Goal: Task Accomplishment & Management: Manage account settings

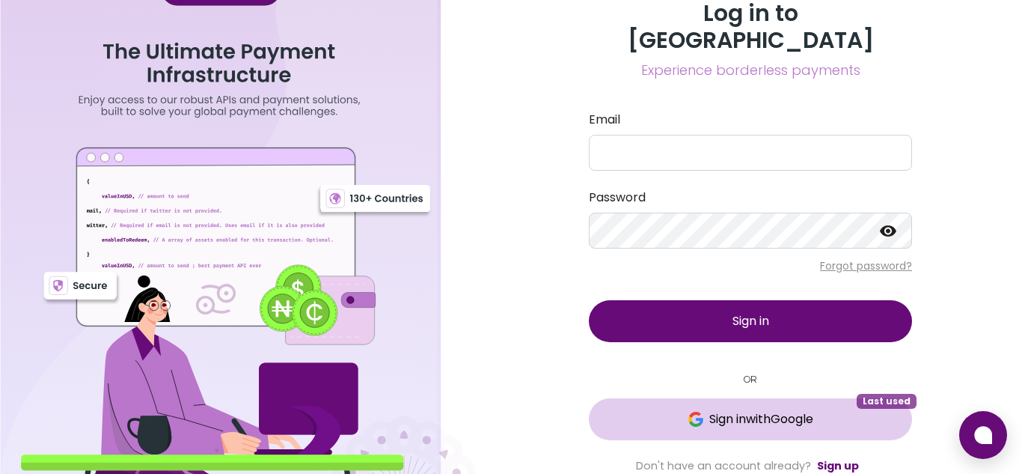
click at [828, 398] on button "Sign in with Google Last used" at bounding box center [750, 419] width 323 height 42
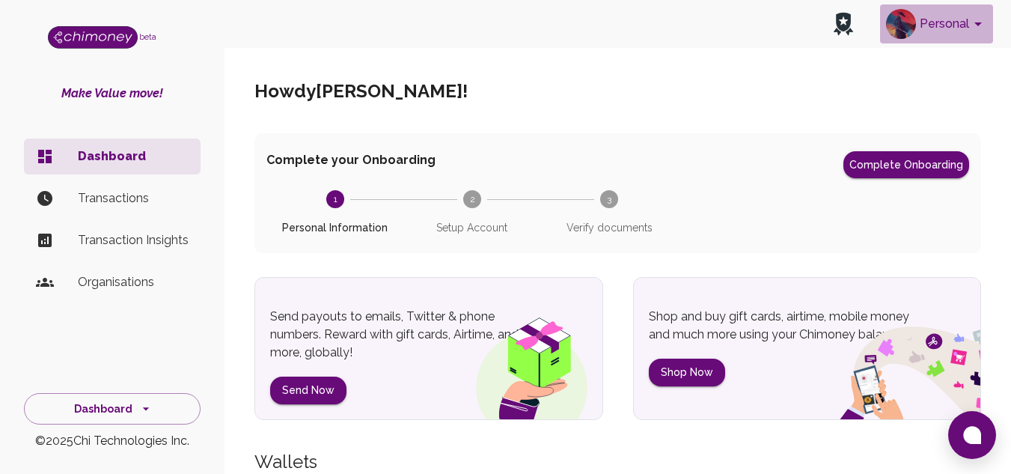
click at [953, 24] on button "Personal" at bounding box center [936, 23] width 113 height 39
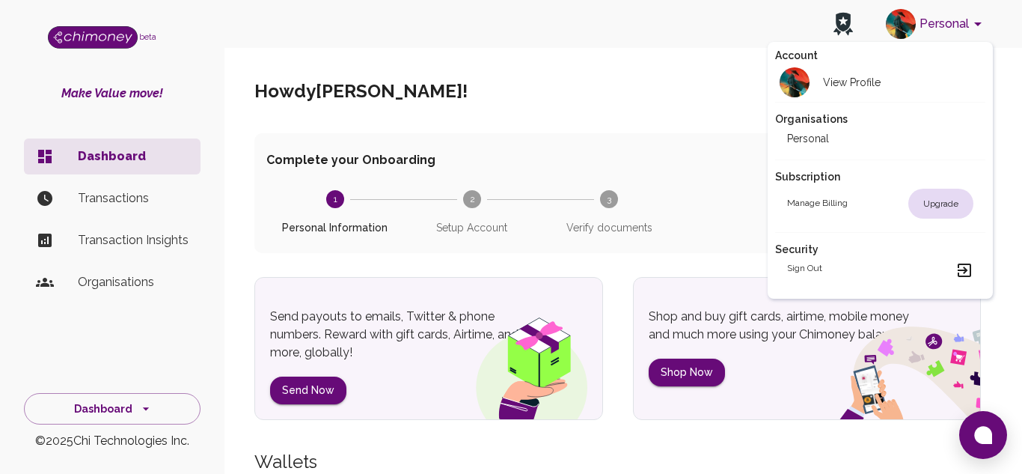
click at [498, 169] on div at bounding box center [511, 237] width 1022 height 474
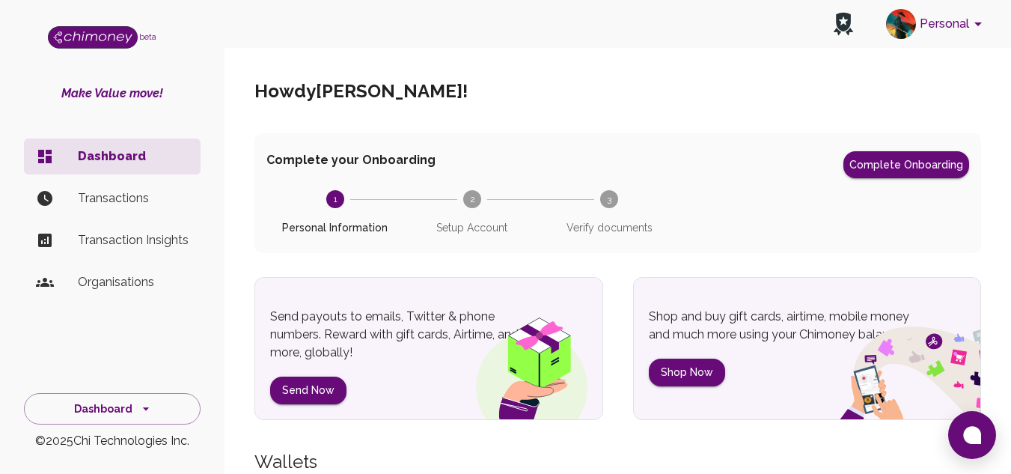
click at [361, 203] on span "1 Personal Information" at bounding box center [334, 212] width 125 height 45
click at [917, 162] on button "Complete Onboarding" at bounding box center [906, 164] width 126 height 27
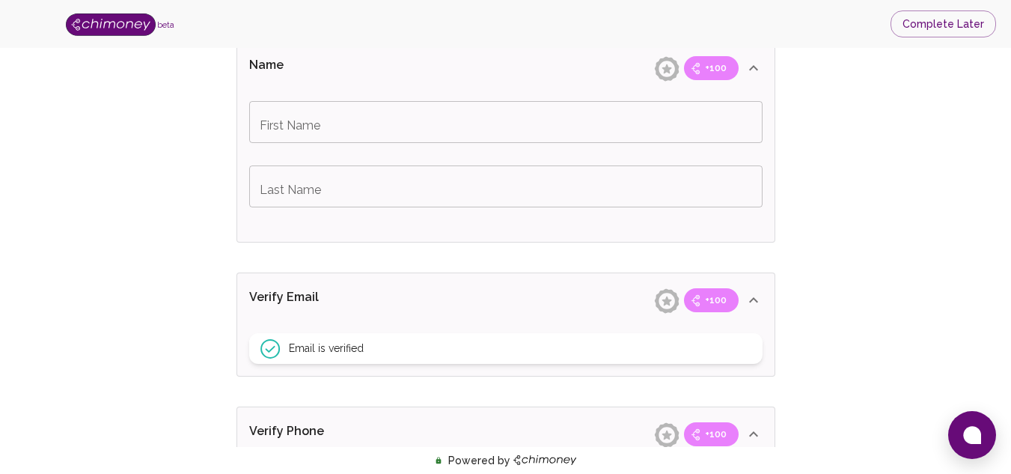
scroll to position [117, 0]
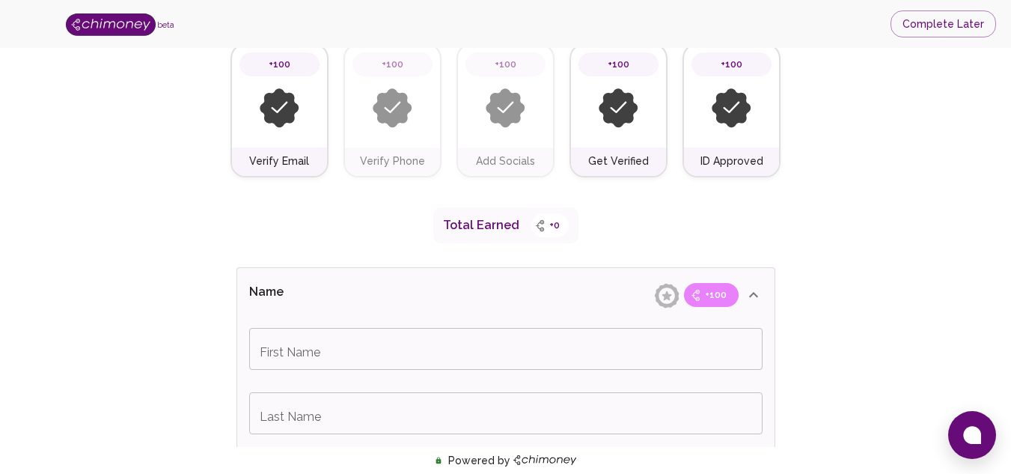
click at [389, 112] on img at bounding box center [393, 108] width 40 height 40
click at [505, 382] on div "First Name First Name Last Name Last Name" at bounding box center [505, 395] width 537 height 147
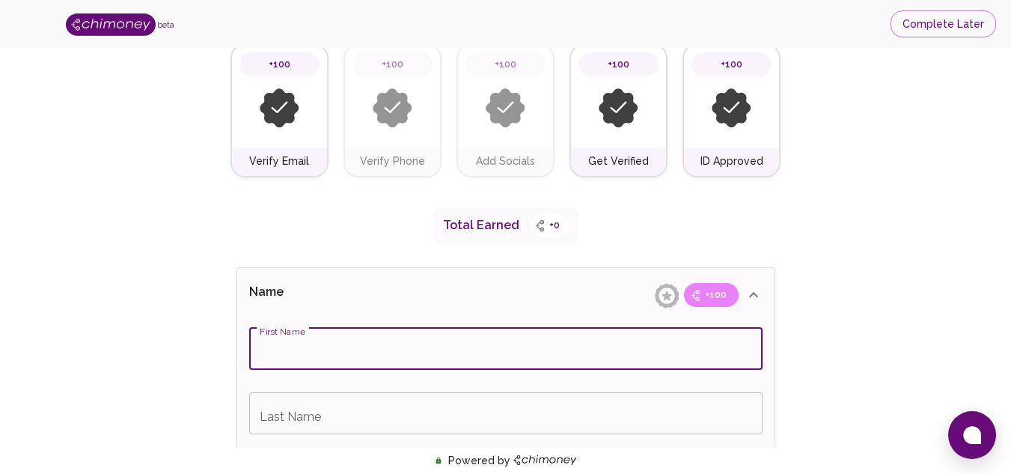
click at [512, 358] on input "First Name" at bounding box center [505, 349] width 513 height 42
type input "Christopher"
type input "Mothuli"
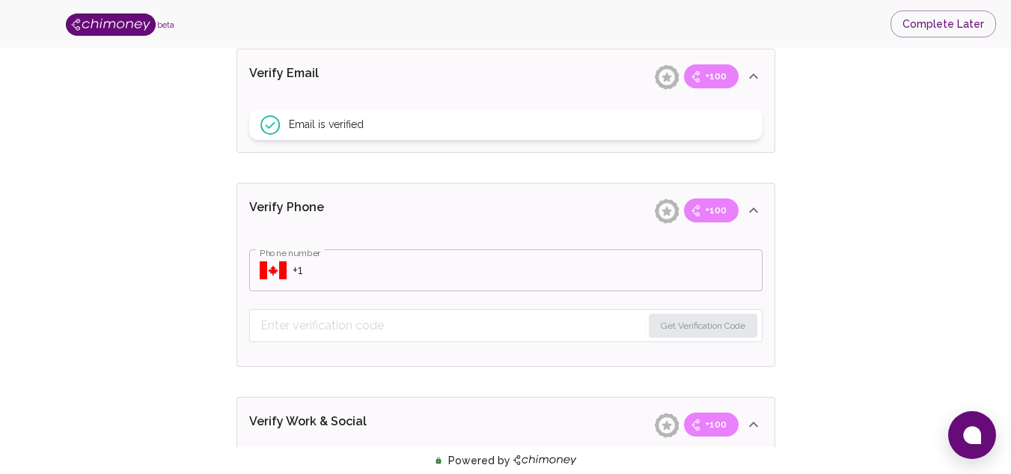
scroll to position [680, 0]
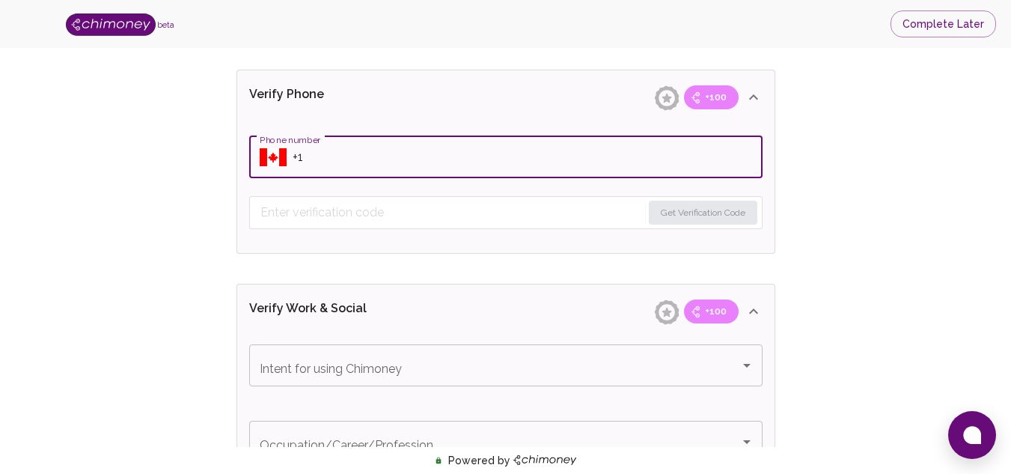
click at [578, 147] on input "Phone number" at bounding box center [528, 157] width 470 height 42
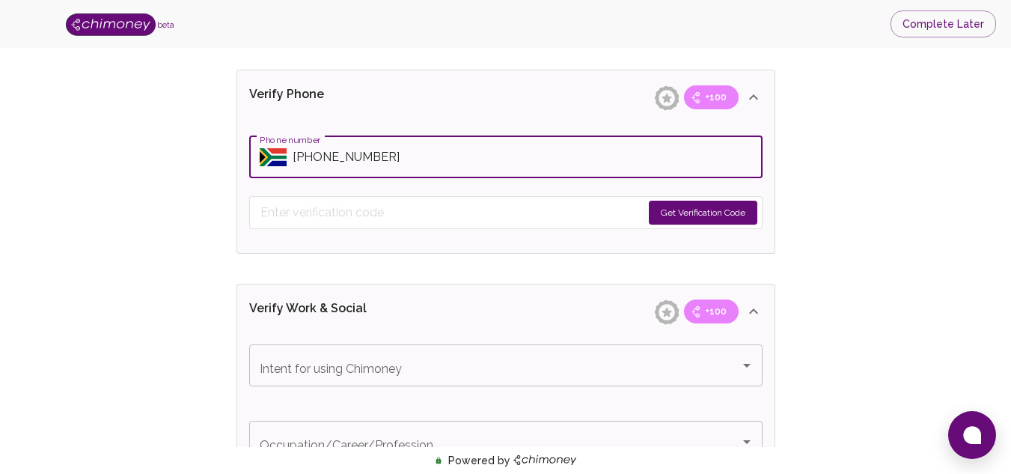
click at [430, 151] on input "Phone number" at bounding box center [528, 157] width 470 height 42
type input "+27 73 512 2510"
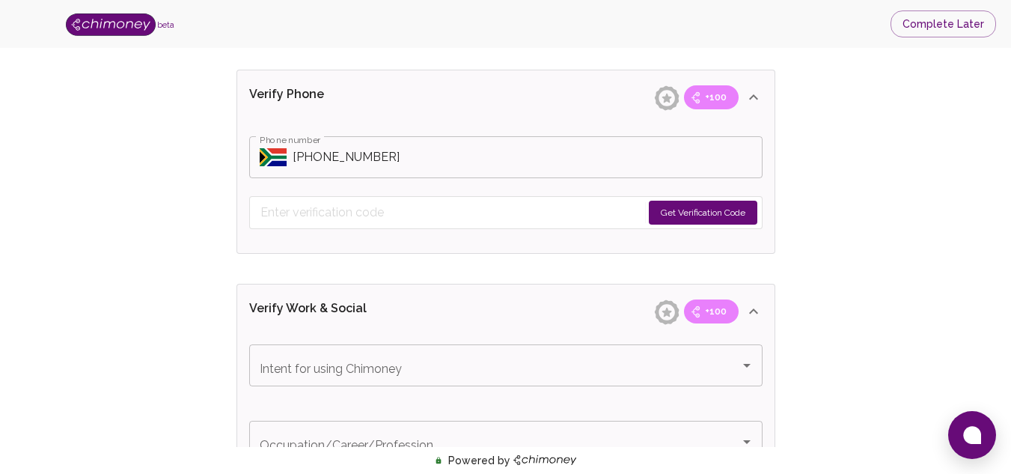
click at [709, 207] on button "Get Verification Code" at bounding box center [703, 213] width 109 height 24
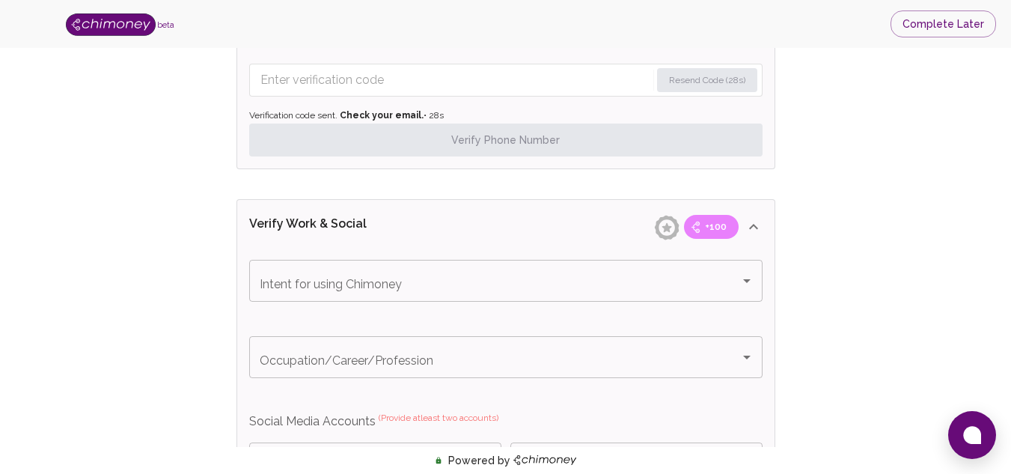
scroll to position [822, 0]
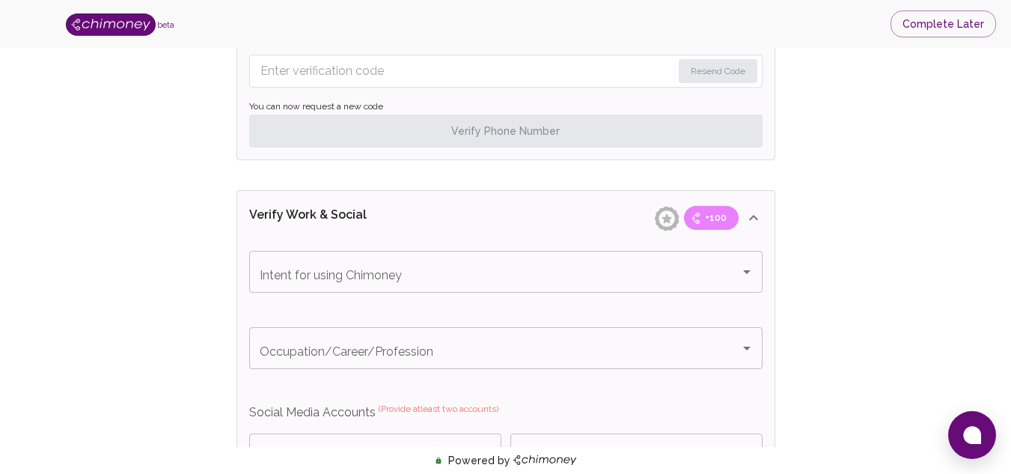
click at [1000, 278] on div "Verify ID and Earn Complete verification steps to earn Reward +100 Verify Email…" at bounding box center [505, 129] width 1011 height 1857
drag, startPoint x: 1000, startPoint y: 278, endPoint x: 995, endPoint y: 241, distance: 37.0
click at [995, 241] on div "Verify ID and Earn Complete verification steps to earn Reward +100 Verify Email…" at bounding box center [505, 129] width 1011 height 1857
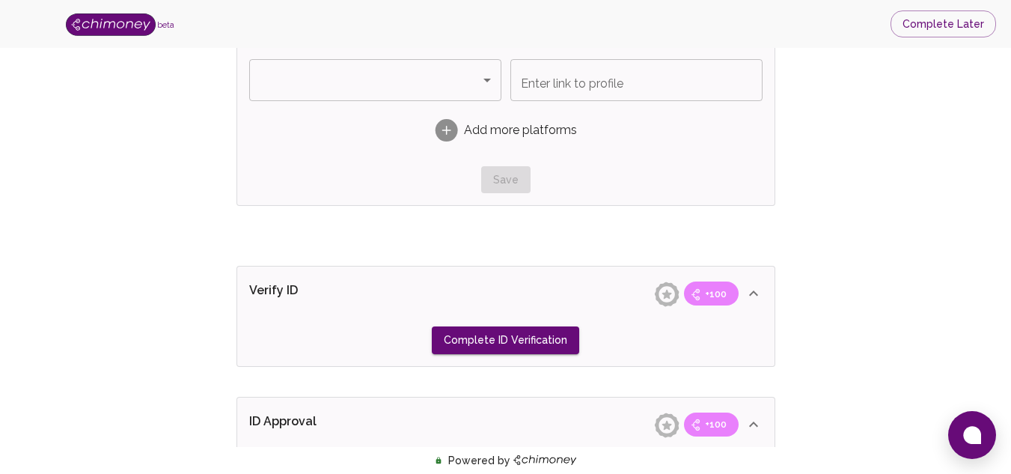
scroll to position [1233, 0]
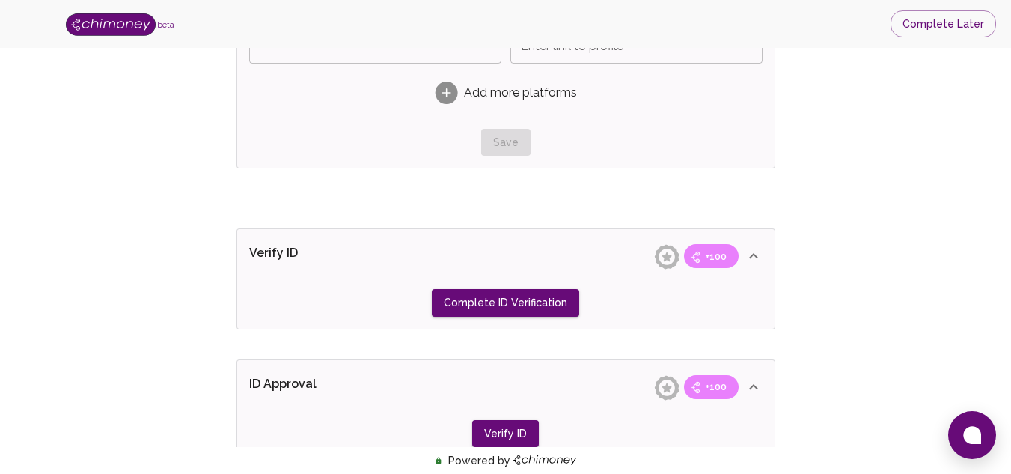
drag, startPoint x: 986, startPoint y: 355, endPoint x: 1021, endPoint y: 372, distance: 38.8
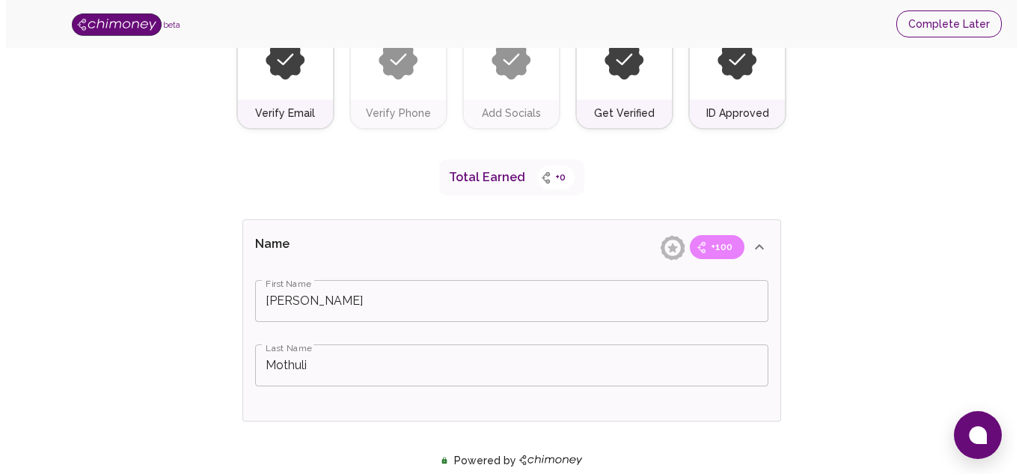
scroll to position [0, 0]
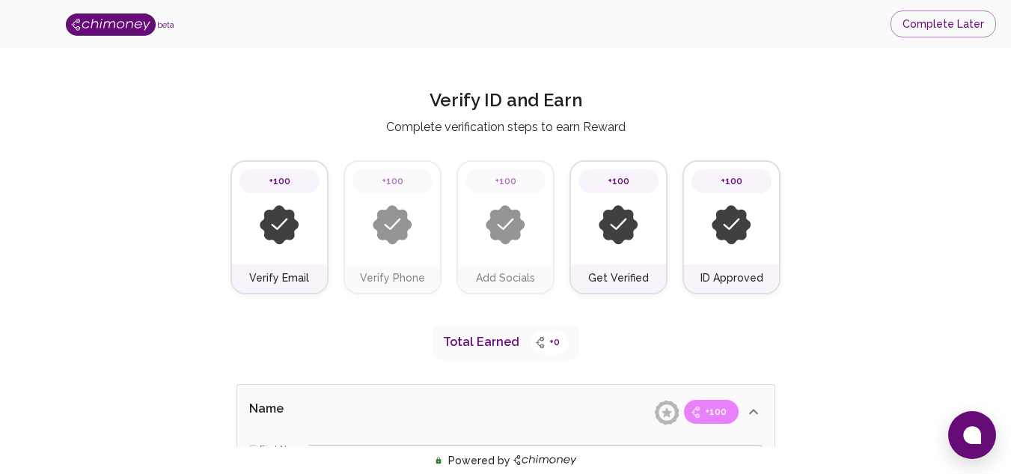
click at [942, 5] on div "beta Complete Later" at bounding box center [505, 24] width 1011 height 48
click at [941, 12] on button "Complete Later" at bounding box center [944, 24] width 106 height 28
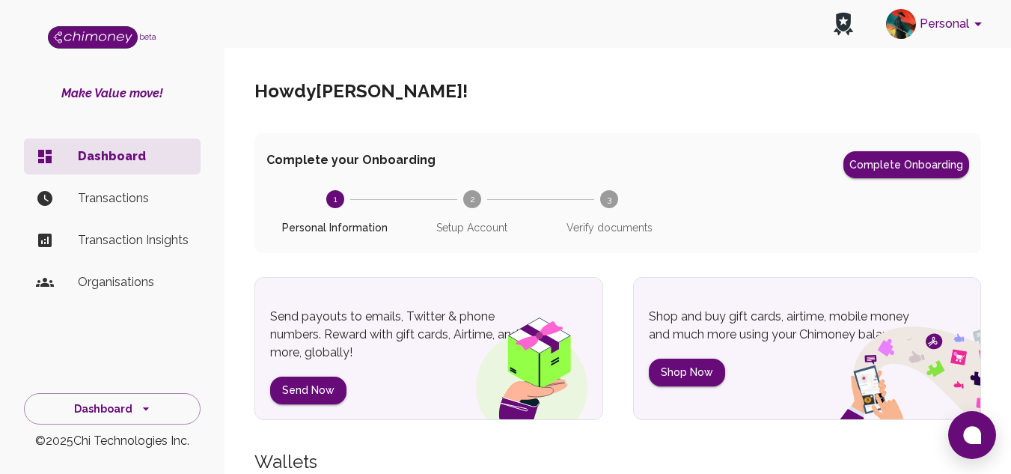
click at [141, 184] on li "Transactions" at bounding box center [112, 198] width 177 height 36
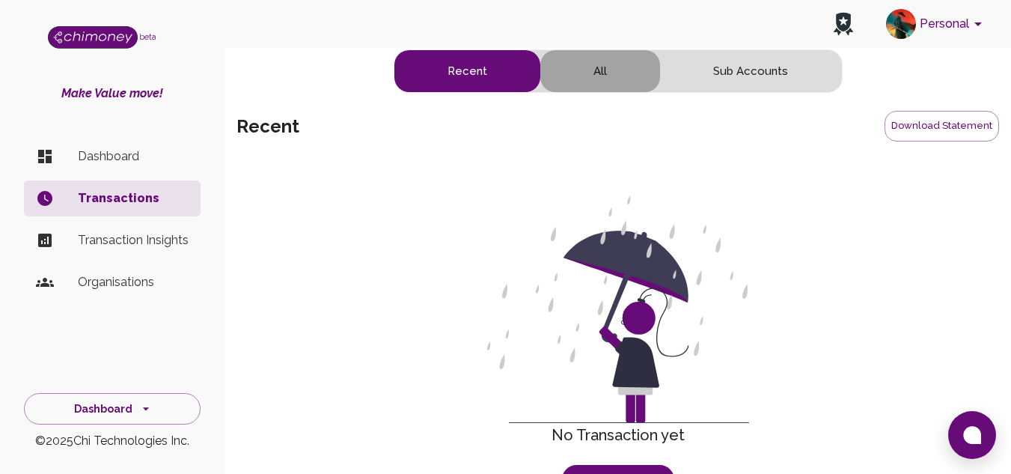
click at [578, 73] on button "All" at bounding box center [600, 71] width 120 height 42
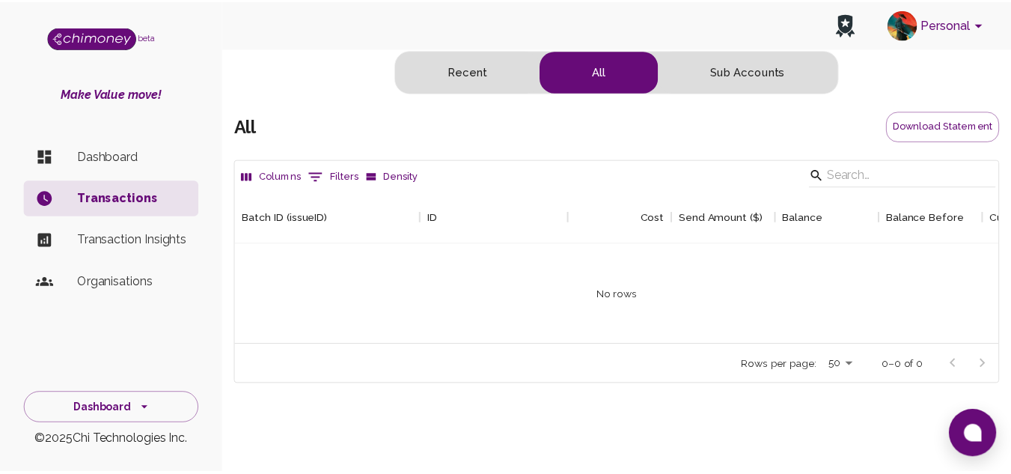
scroll to position [154, 761]
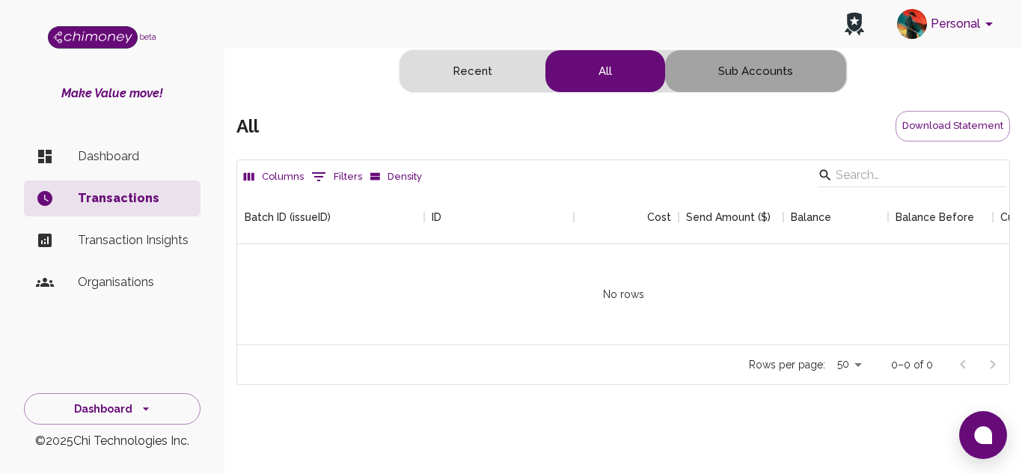
click at [754, 63] on button "Sub Accounts" at bounding box center [755, 71] width 181 height 42
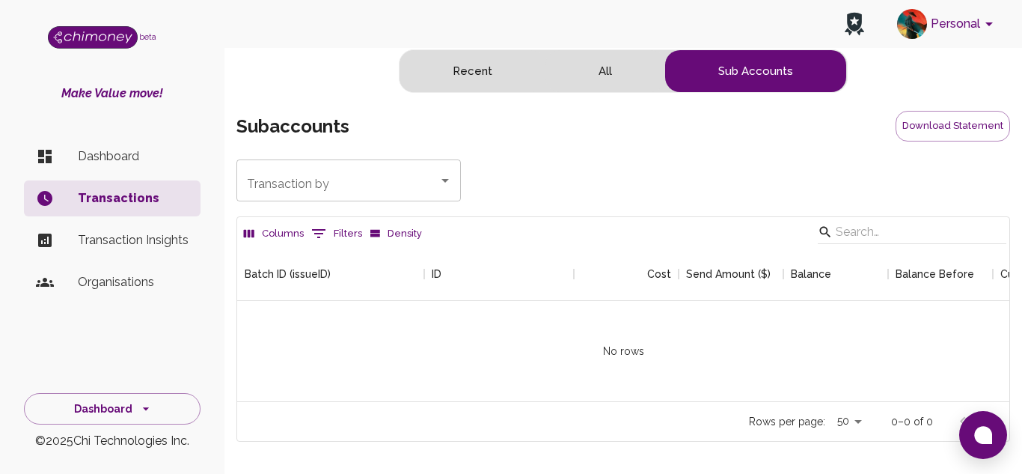
click at [90, 269] on li "Organisations" at bounding box center [112, 282] width 177 height 36
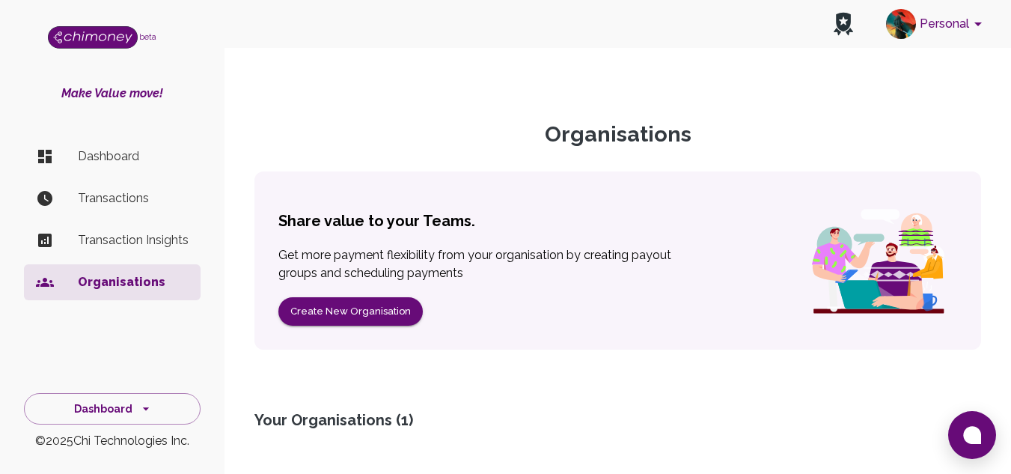
click at [193, 232] on li "Transaction Insights" at bounding box center [112, 240] width 177 height 36
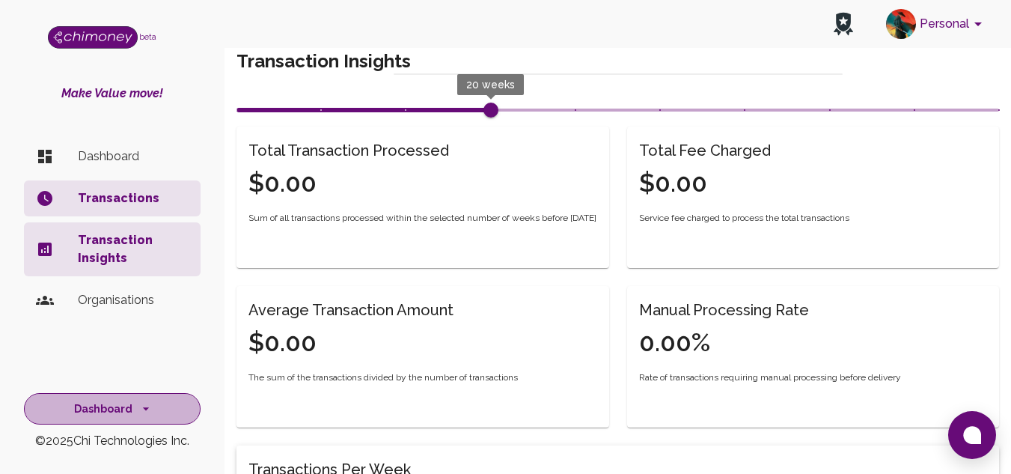
click at [141, 403] on icon "side nav" at bounding box center [145, 408] width 15 height 15
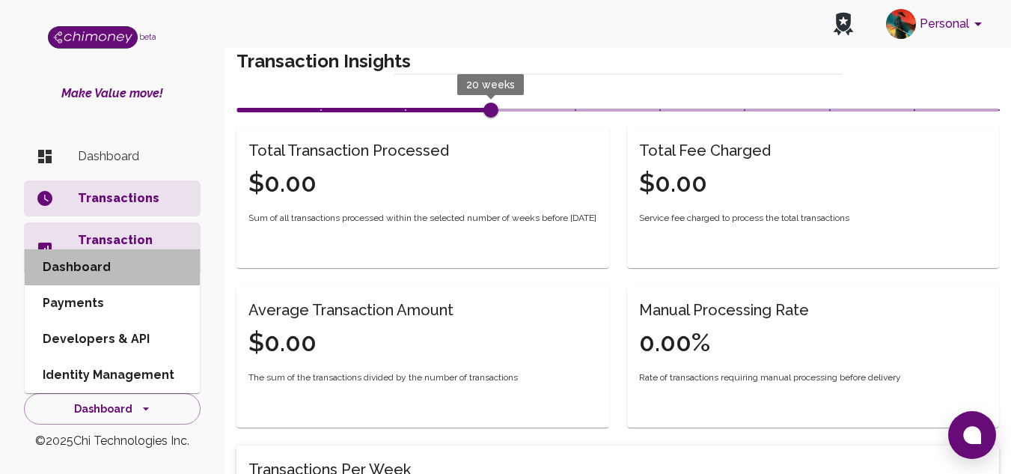
click at [116, 284] on li "Dashboard" at bounding box center [112, 267] width 175 height 36
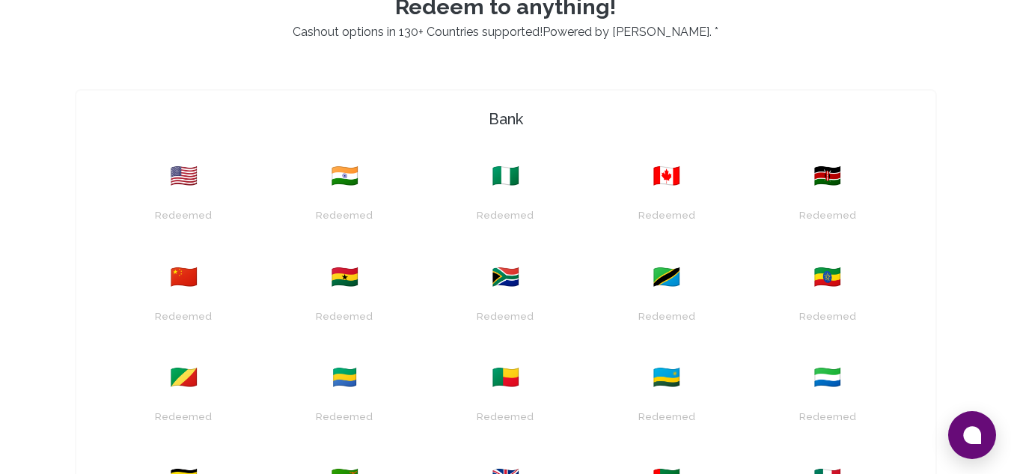
scroll to position [412, 0]
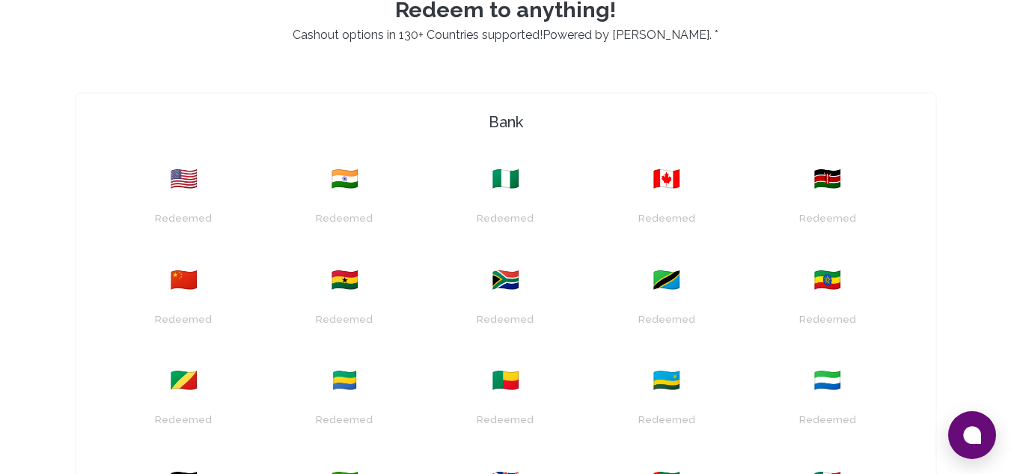
click at [510, 317] on div "Redeemed" at bounding box center [505, 319] width 64 height 23
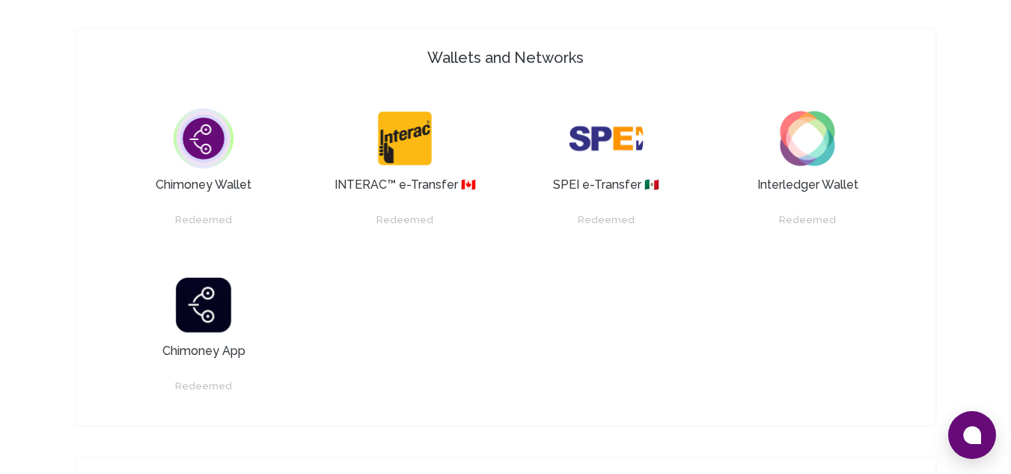
scroll to position [1085, 0]
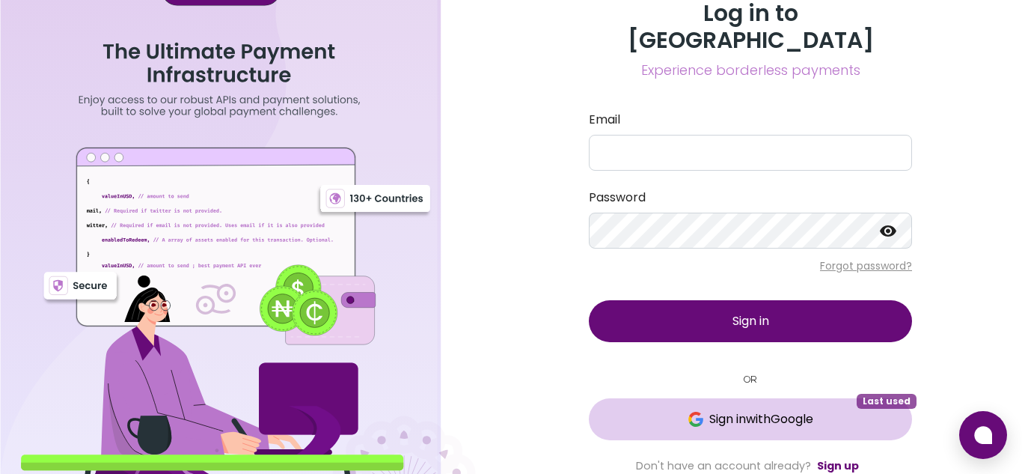
click at [770, 398] on button "Sign in with Google Last used" at bounding box center [750, 419] width 323 height 42
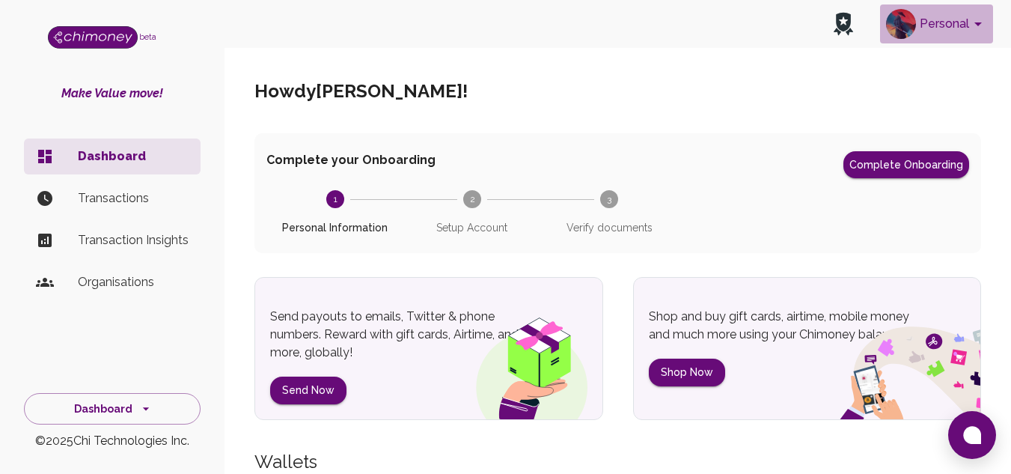
click at [931, 33] on button "Personal" at bounding box center [936, 23] width 113 height 39
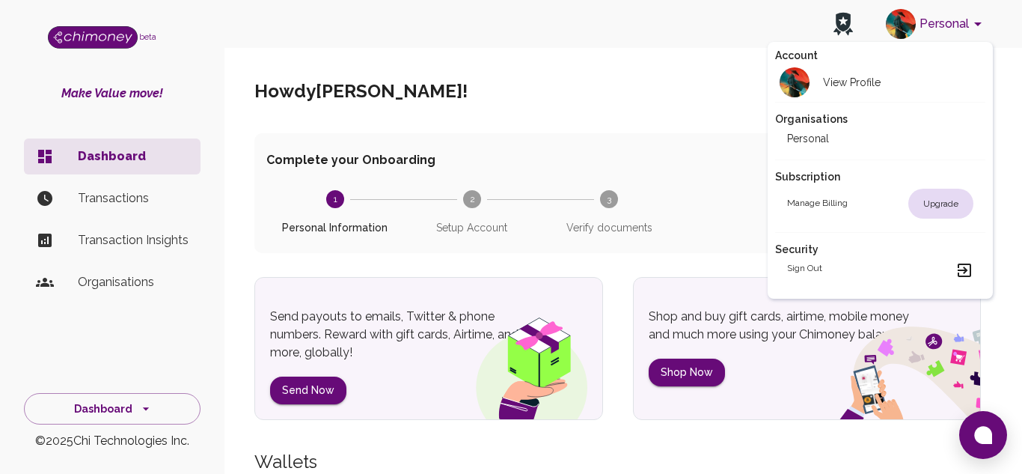
click at [845, 87] on h2 "View Profile" at bounding box center [852, 82] width 58 height 15
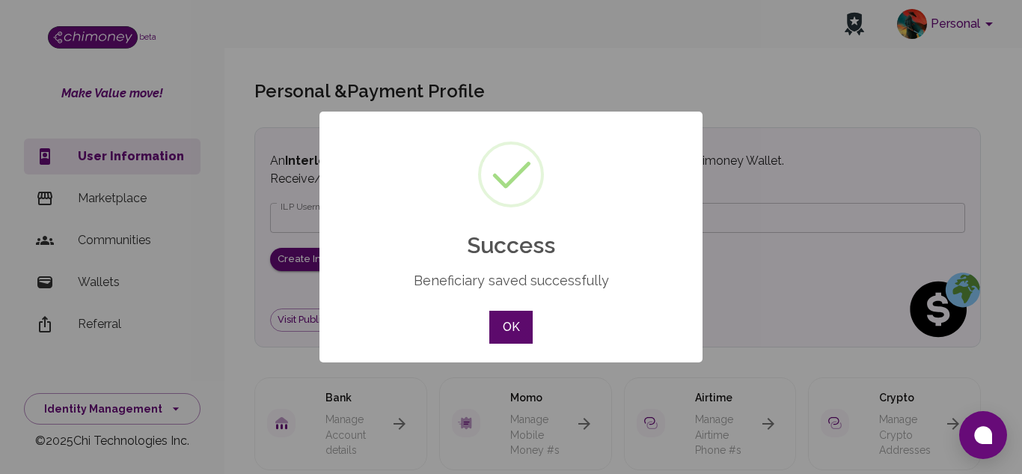
click at [522, 326] on button "OK" at bounding box center [510, 327] width 43 height 33
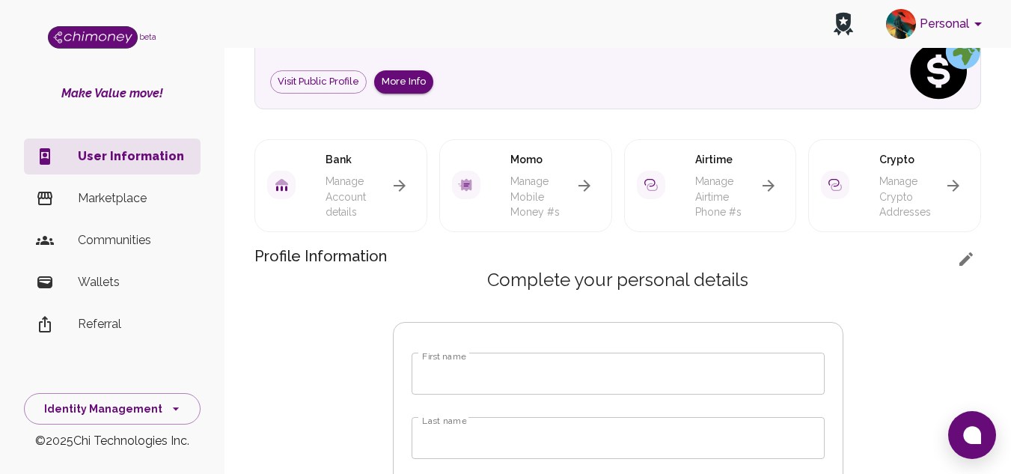
scroll to position [247, 0]
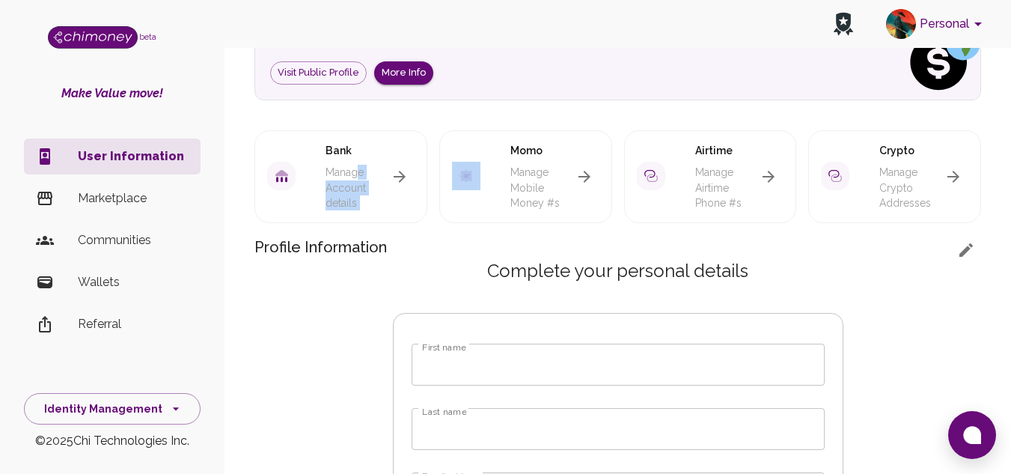
drag, startPoint x: 355, startPoint y: 176, endPoint x: 389, endPoint y: 174, distance: 33.8
click at [389, 174] on div "Bank Manage Account details" at bounding box center [340, 176] width 173 height 93
click at [389, 174] on button "button" at bounding box center [400, 177] width 30 height 30
